Goal: Transaction & Acquisition: Purchase product/service

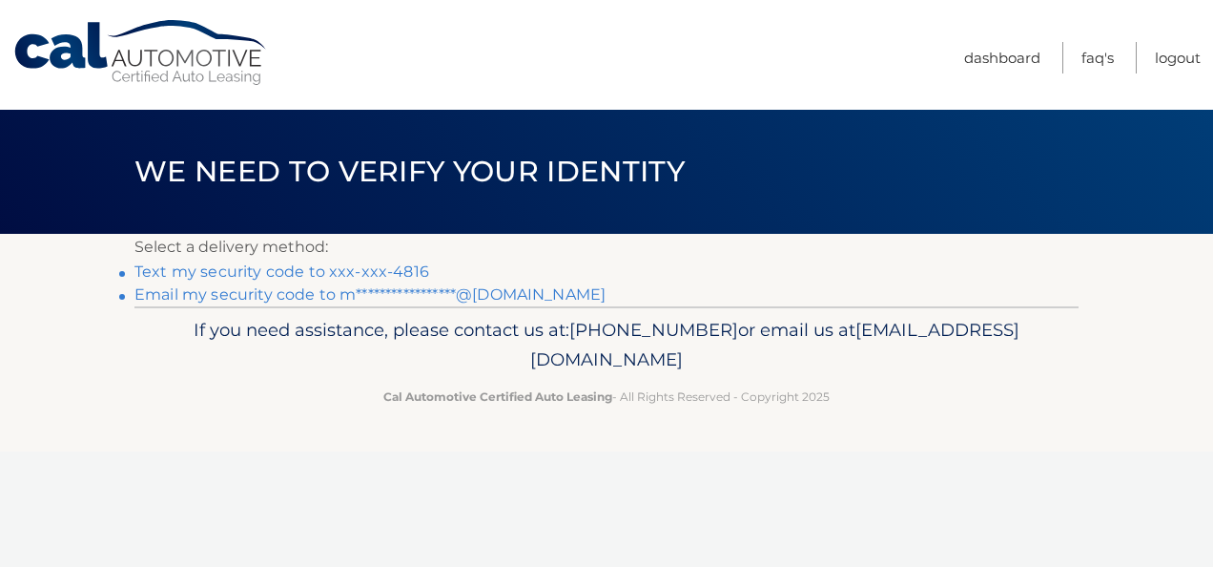
click at [395, 267] on link "Text my security code to xxx-xxx-4816" at bounding box center [282, 271] width 295 height 18
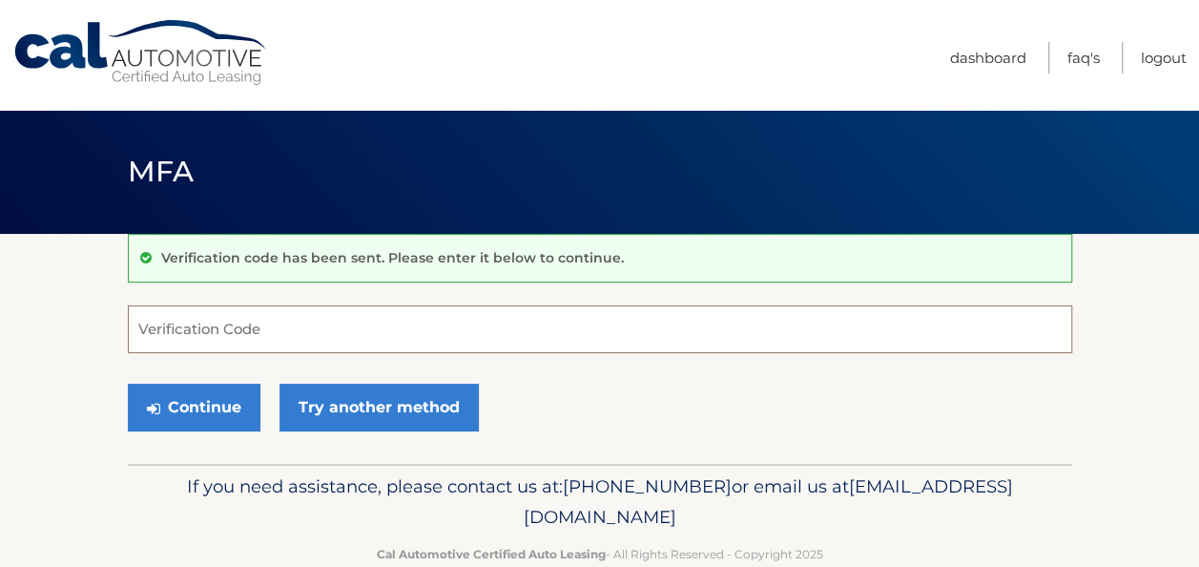
click at [268, 334] on input "Verification Code" at bounding box center [600, 329] width 944 height 48
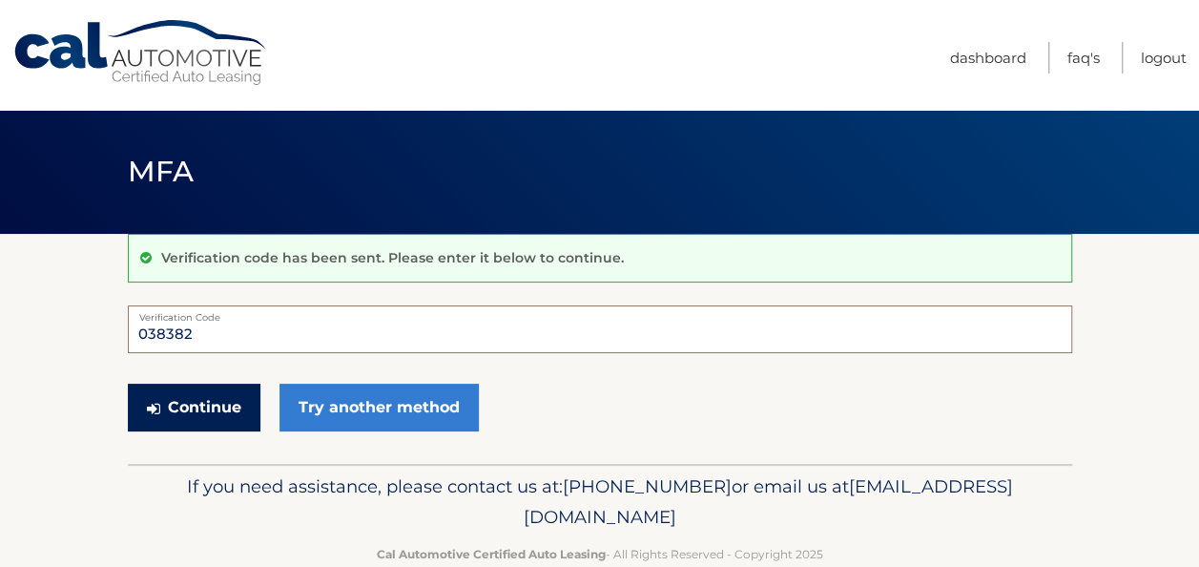
type input "038382"
click at [173, 410] on button "Continue" at bounding box center [194, 407] width 133 height 48
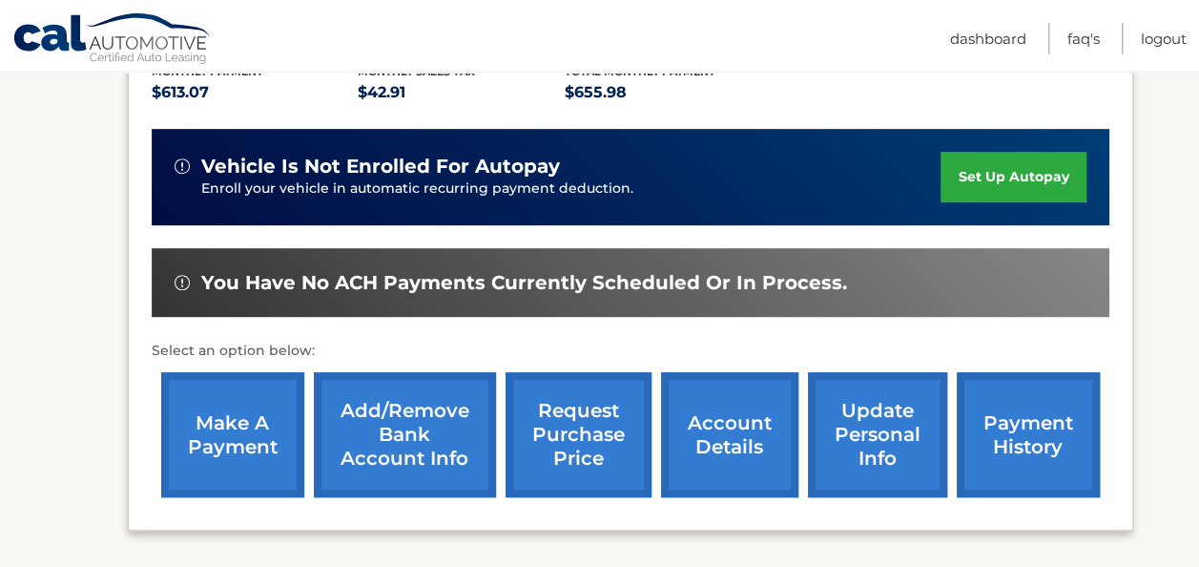
scroll to position [465, 0]
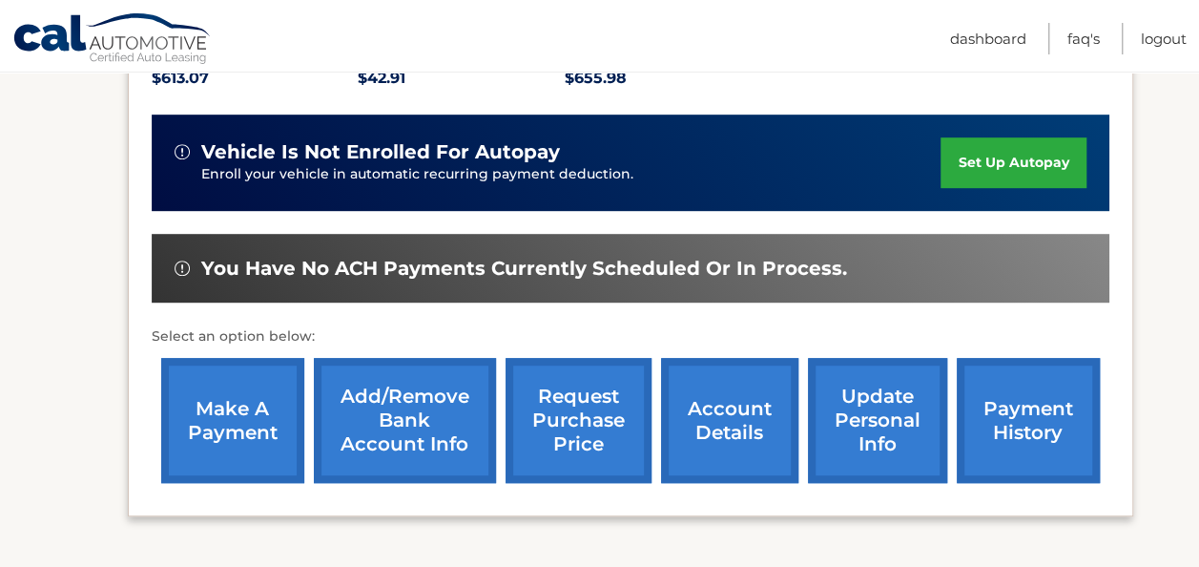
click at [208, 450] on link "make a payment" at bounding box center [232, 420] width 143 height 125
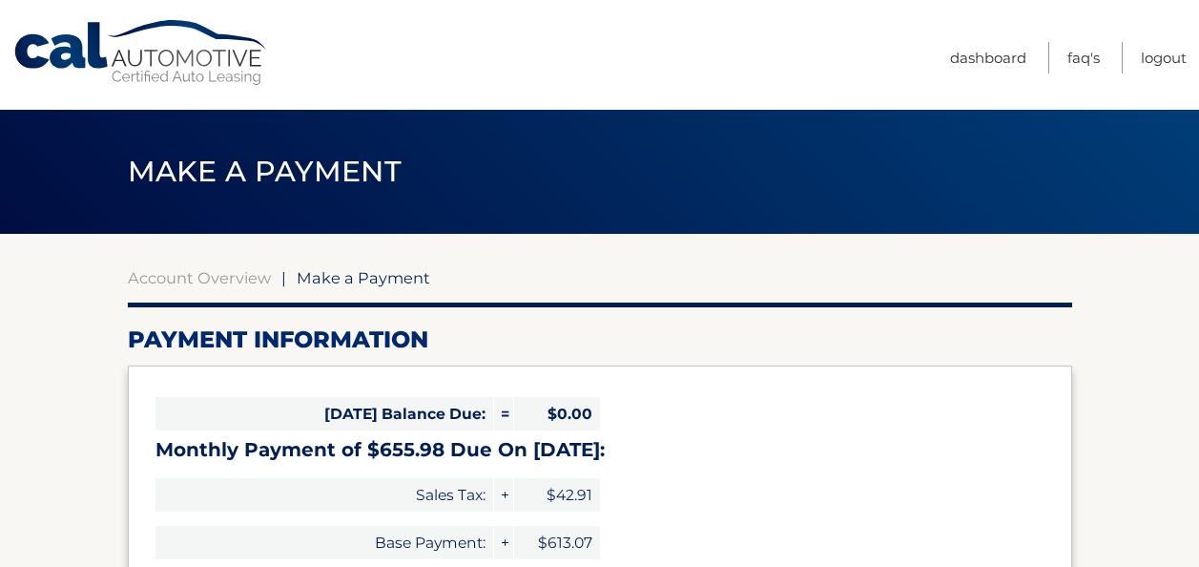
select select "ZWU2ZjIzZTItZmUwMy00YTg5LThkZTctYTljZjZmMzgxMTA4"
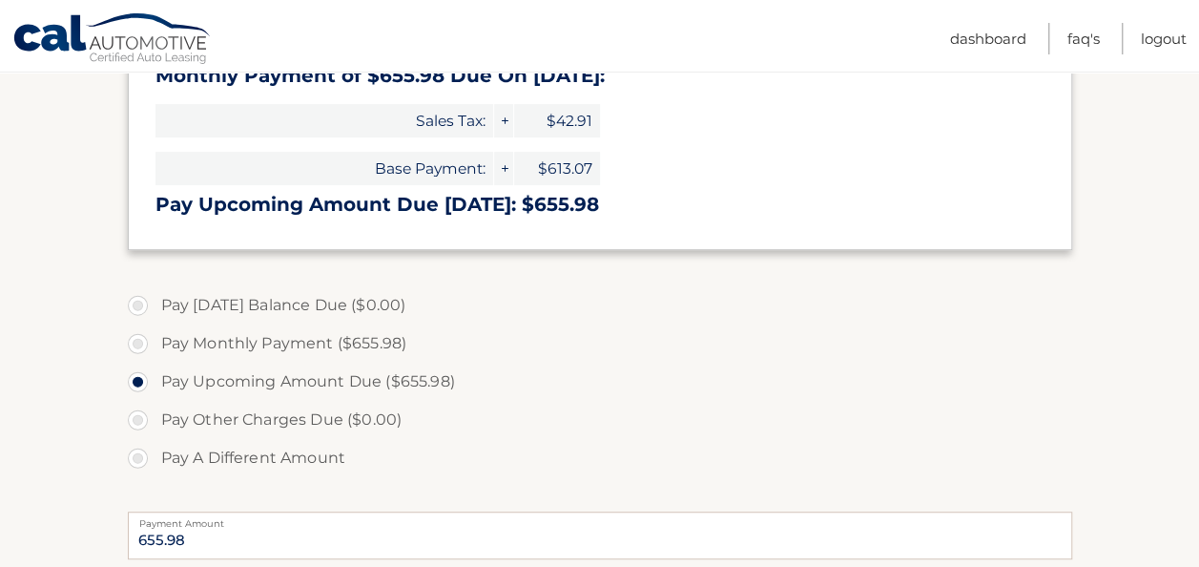
scroll to position [496, 0]
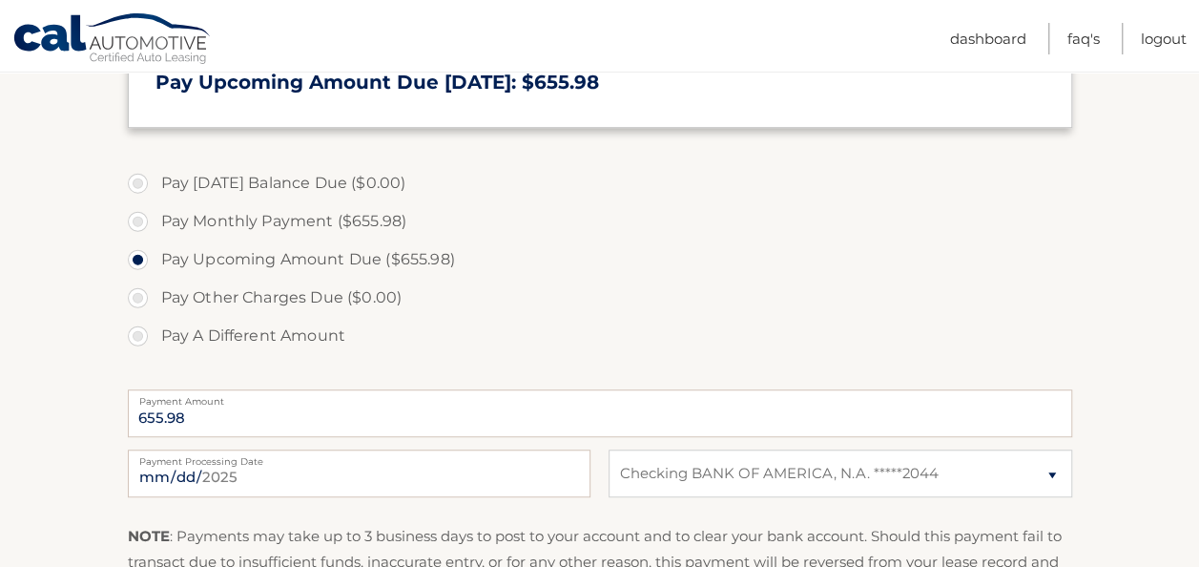
click at [146, 230] on label "Pay Monthly Payment ($655.98)" at bounding box center [600, 221] width 944 height 38
click at [146, 230] on input "Pay Monthly Payment ($655.98)" at bounding box center [144, 217] width 19 height 31
radio input "true"
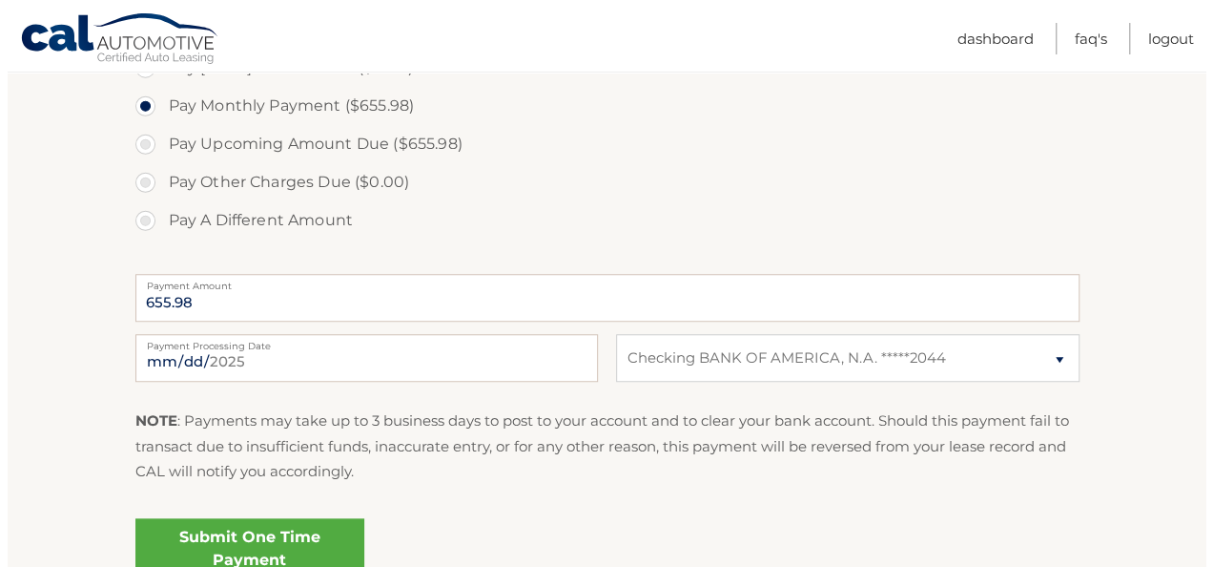
scroll to position [611, 0]
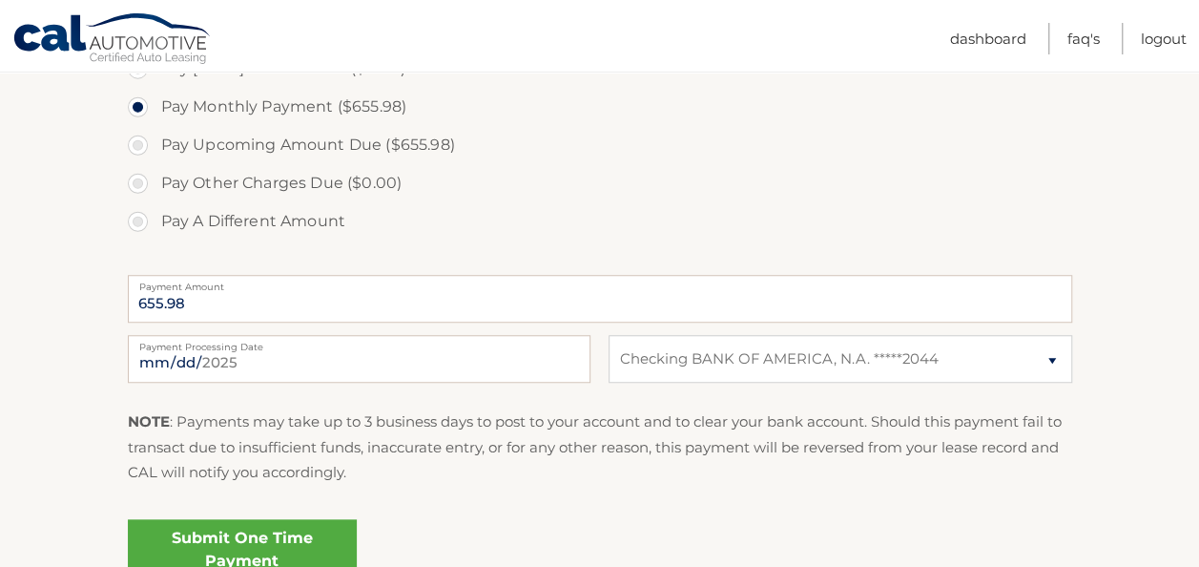
click at [303, 537] on link "Submit One Time Payment" at bounding box center [242, 549] width 229 height 61
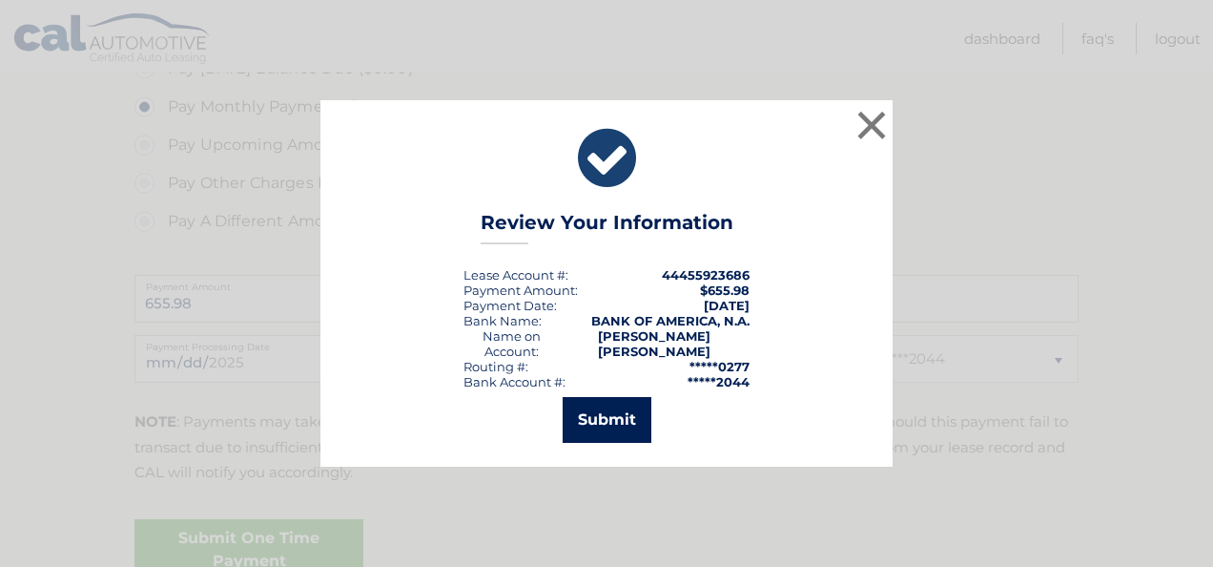
click at [628, 404] on button "Submit" at bounding box center [607, 420] width 89 height 46
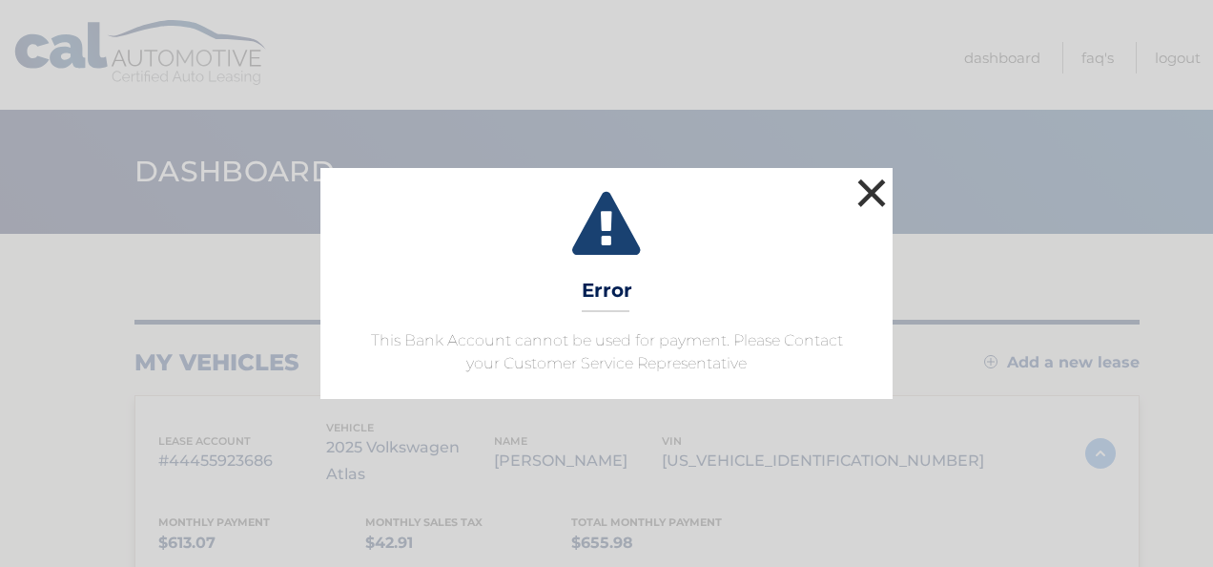
click at [880, 179] on button "×" at bounding box center [872, 193] width 38 height 38
